Goal: Transaction & Acquisition: Purchase product/service

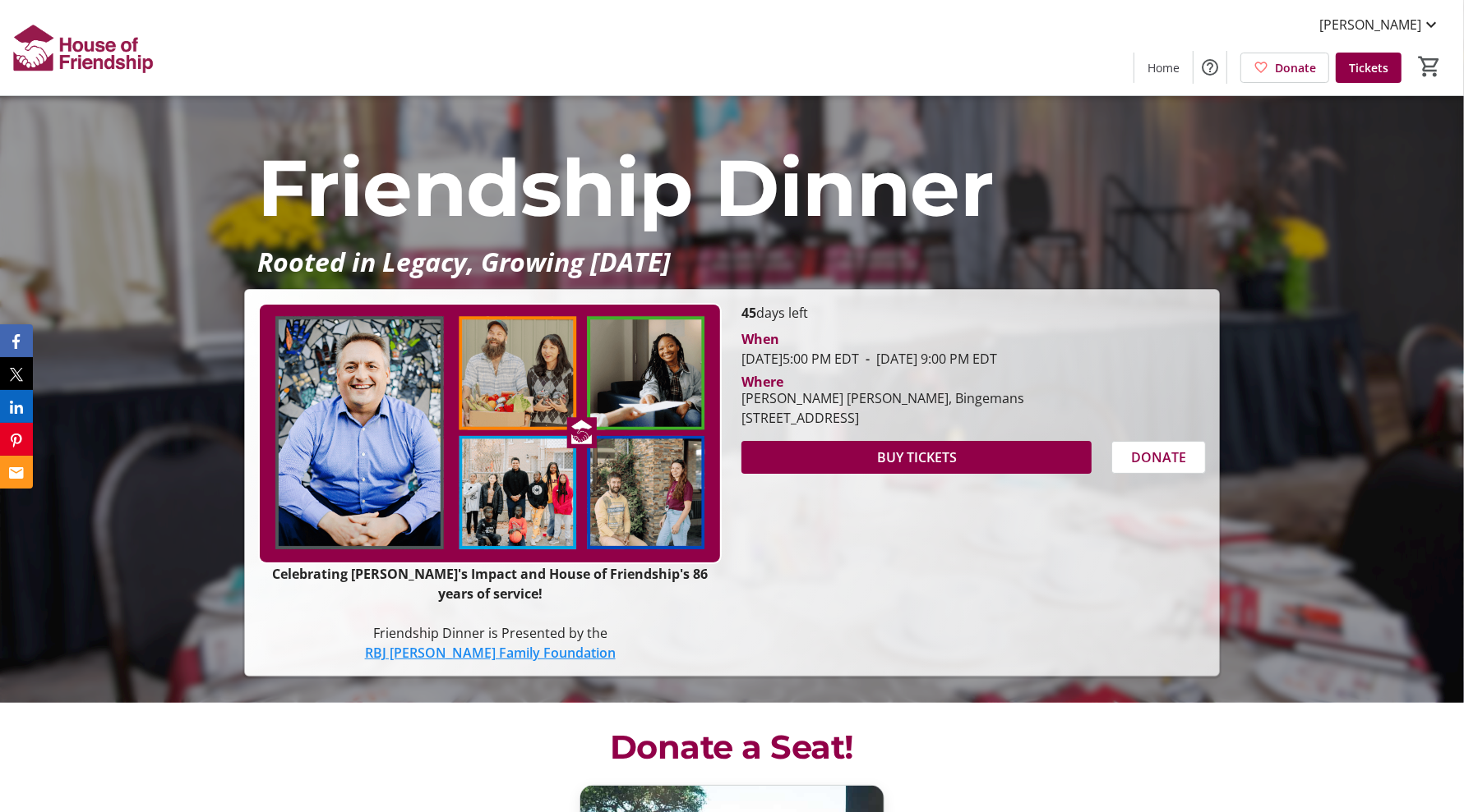
scroll to position [239, 0]
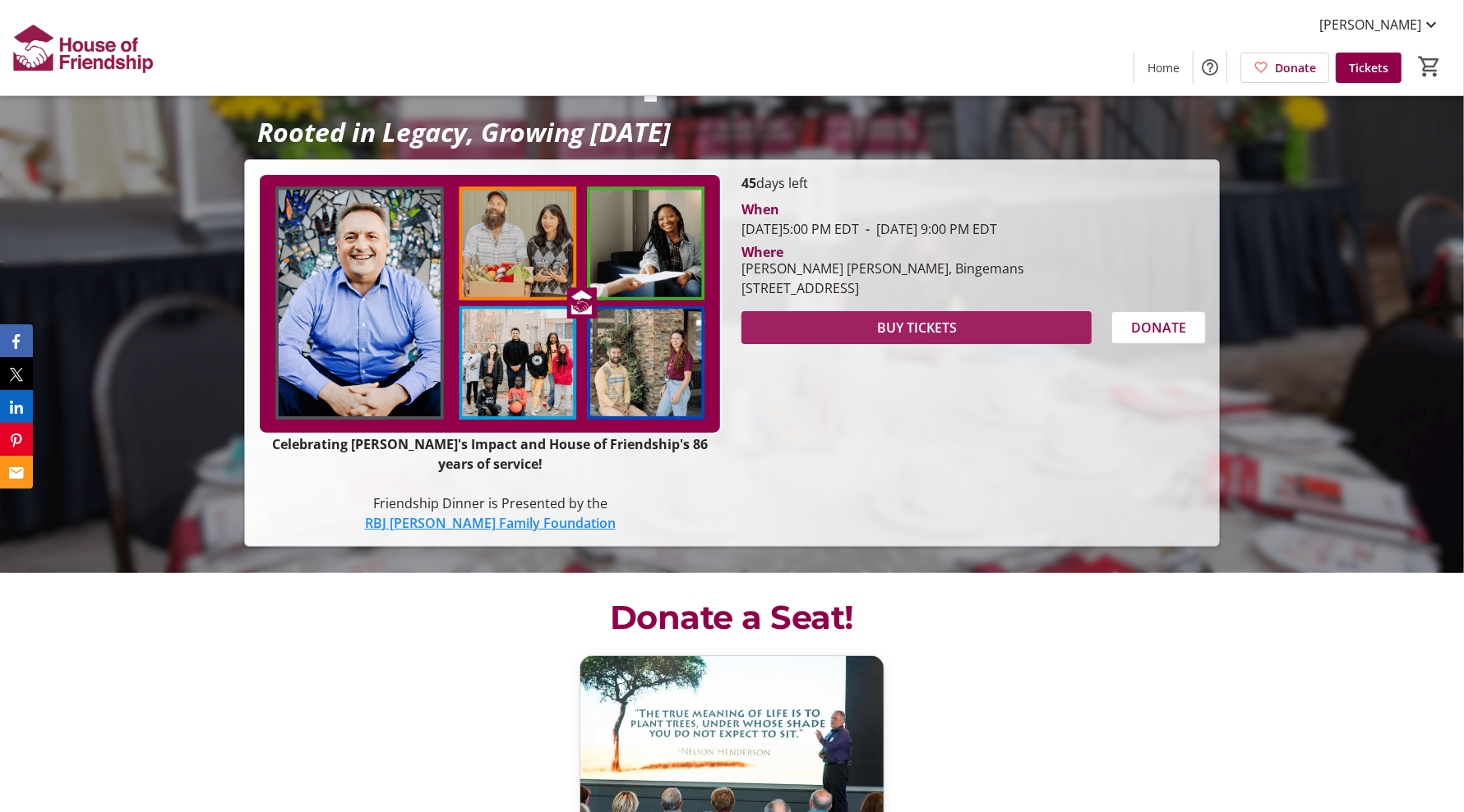
click at [909, 327] on span "BUY TICKETS" at bounding box center [916, 327] width 80 height 20
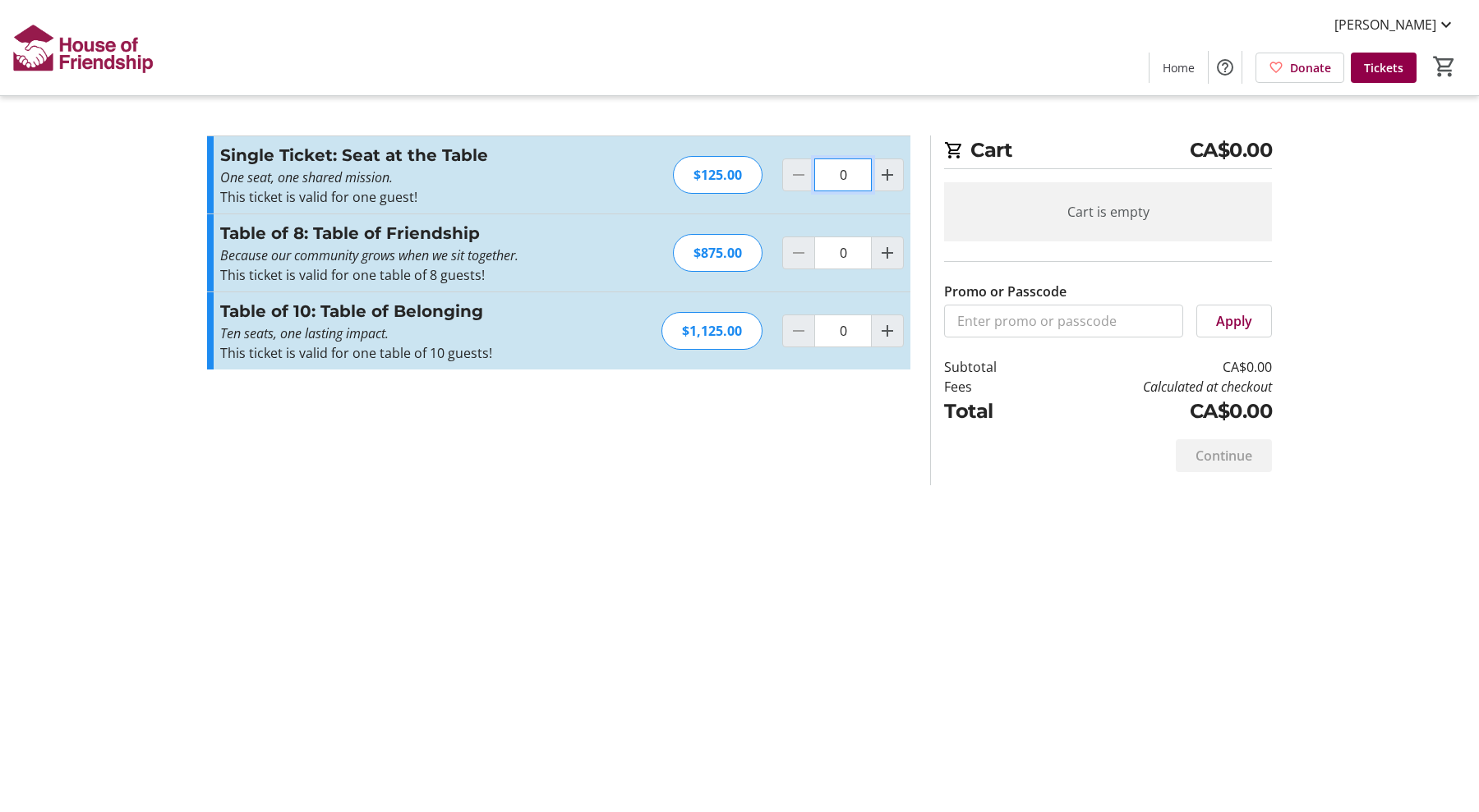
click at [853, 173] on input "0" at bounding box center [843, 175] width 57 height 33
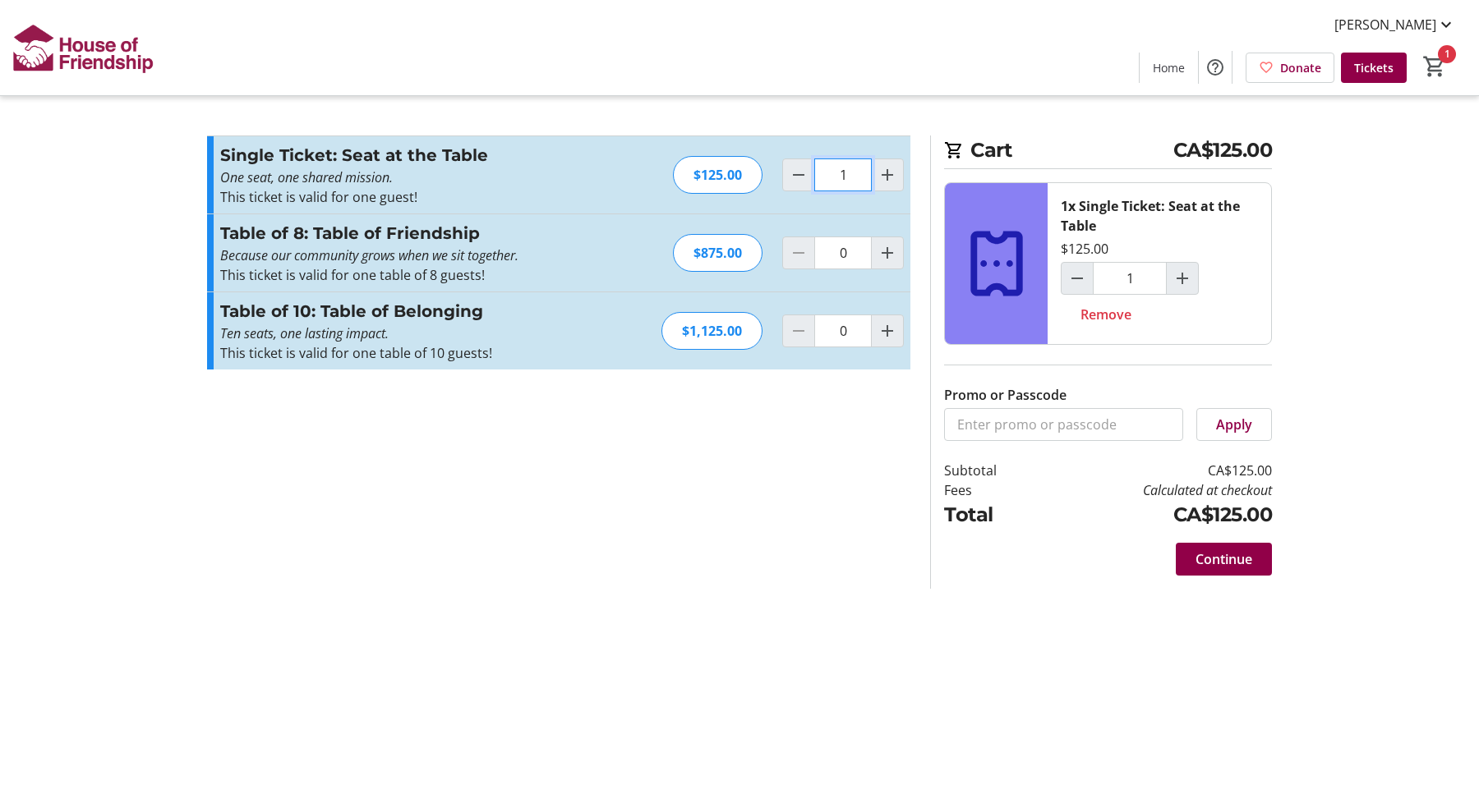
type input "1"
click at [702, 527] on section "Promo or Passcode Apply Single Ticket: Seat at the Table One seat, one shared m…" at bounding box center [558, 363] width 723 height 454
click at [1192, 547] on span at bounding box center [1224, 559] width 96 height 39
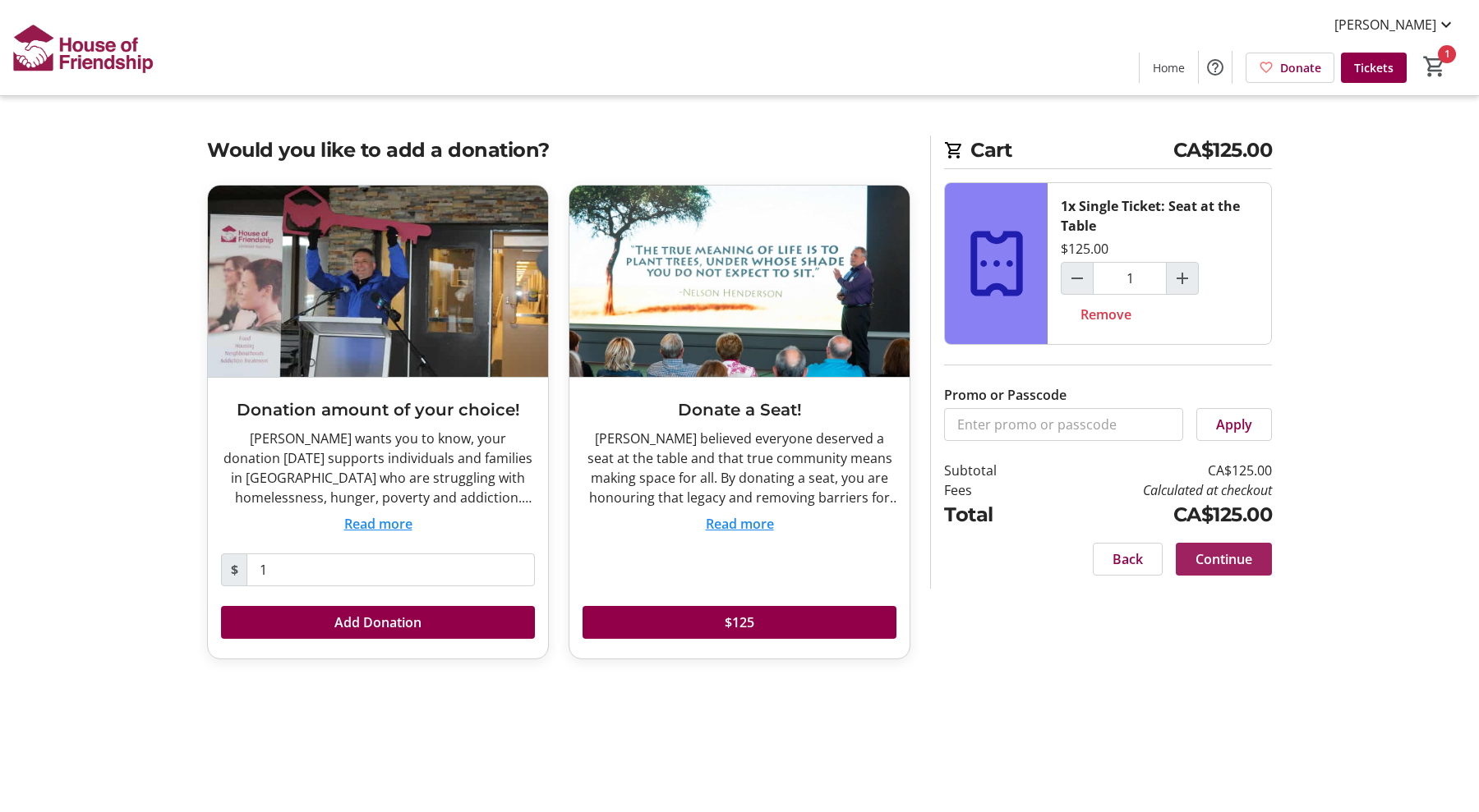
click at [1198, 571] on span at bounding box center [1224, 559] width 96 height 39
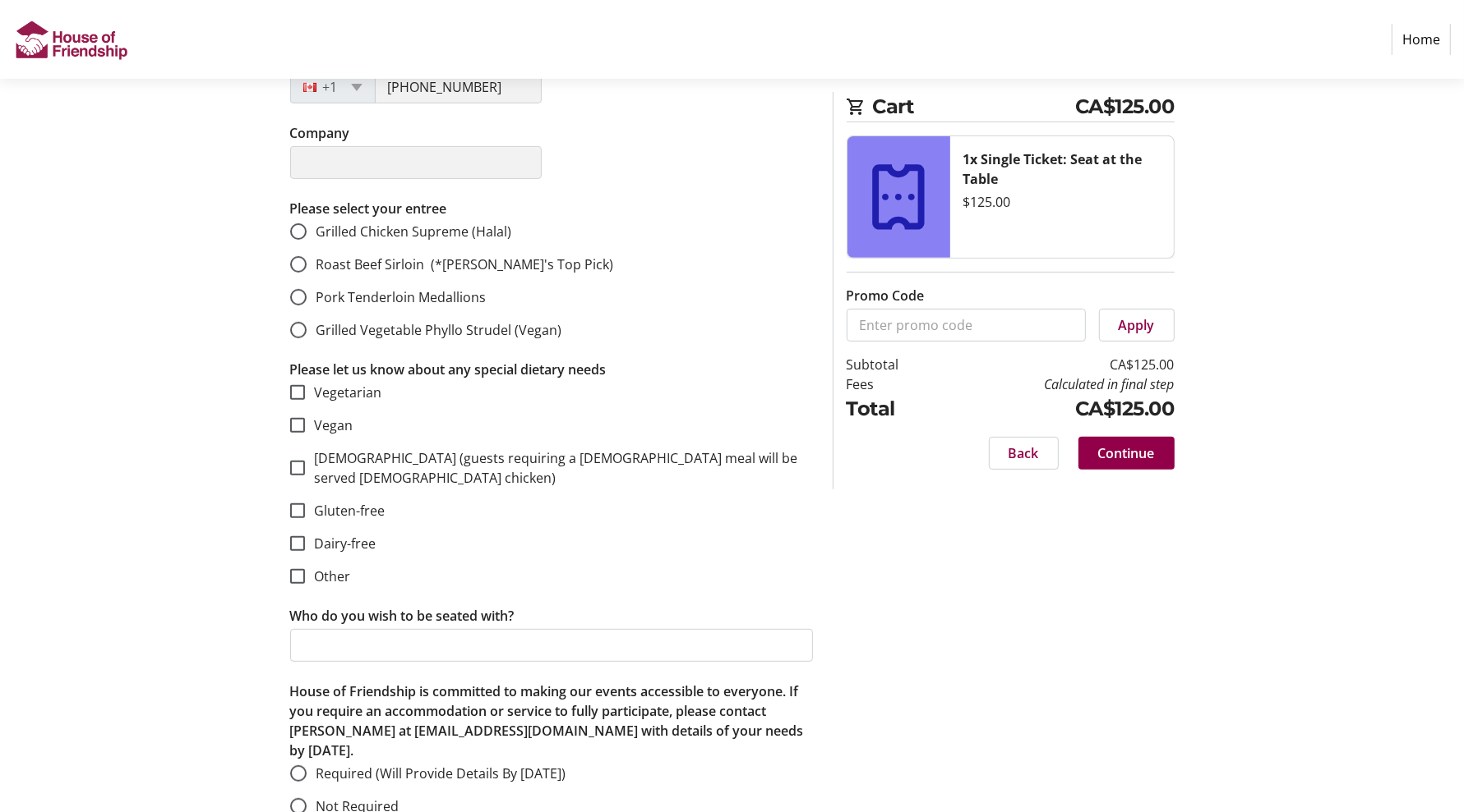
scroll to position [493, 0]
click at [1238, 669] on div "Assign Tickets Enter details for each attendee so that they receive their ticke…" at bounding box center [732, 279] width 1085 height 1113
click at [1246, 695] on div "Assign Tickets Enter details for each attendee so that they receive their ticke…" at bounding box center [732, 279] width 1085 height 1113
